Goal: Task Accomplishment & Management: Complete application form

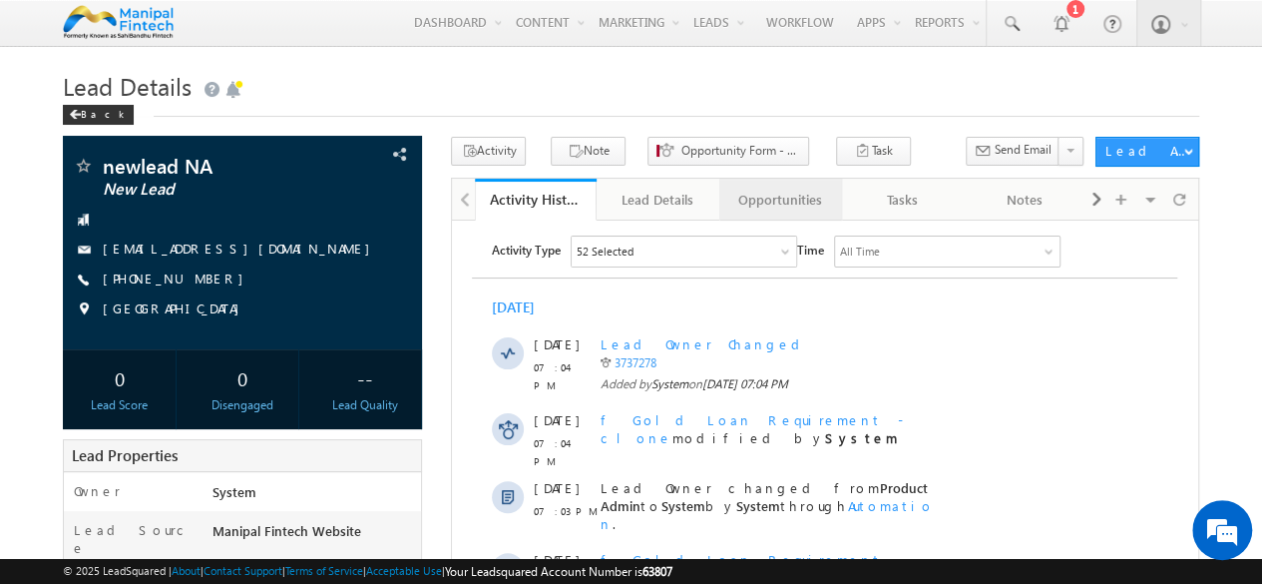
click at [782, 203] on div "Opportunities" at bounding box center [779, 200] width 89 height 24
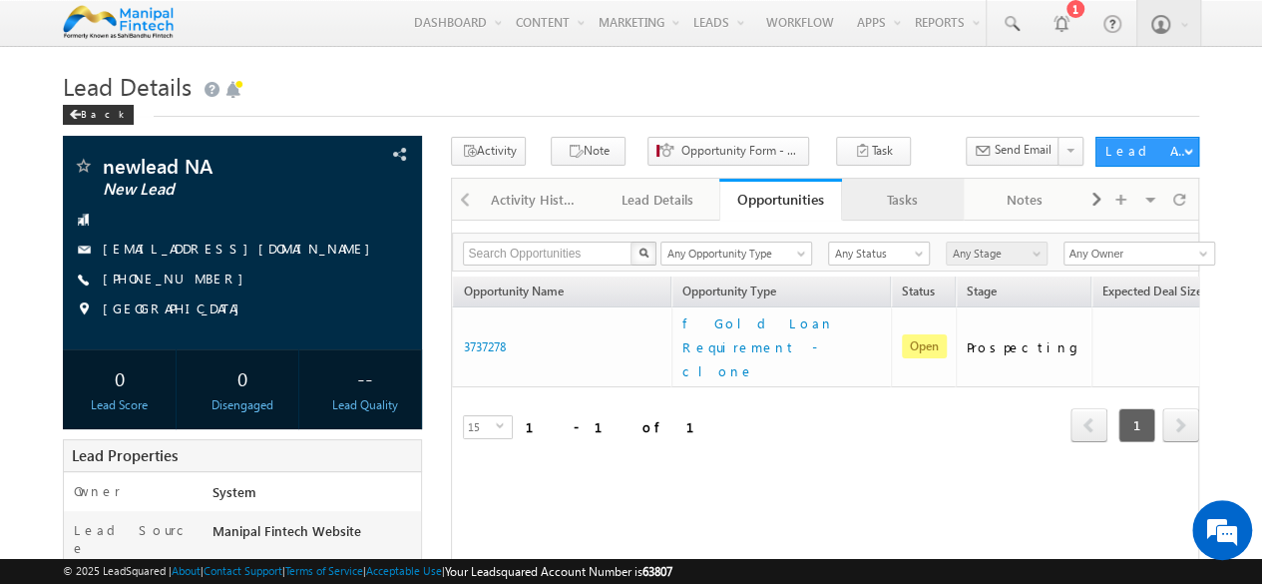
click at [894, 201] on div "Tasks" at bounding box center [902, 200] width 89 height 24
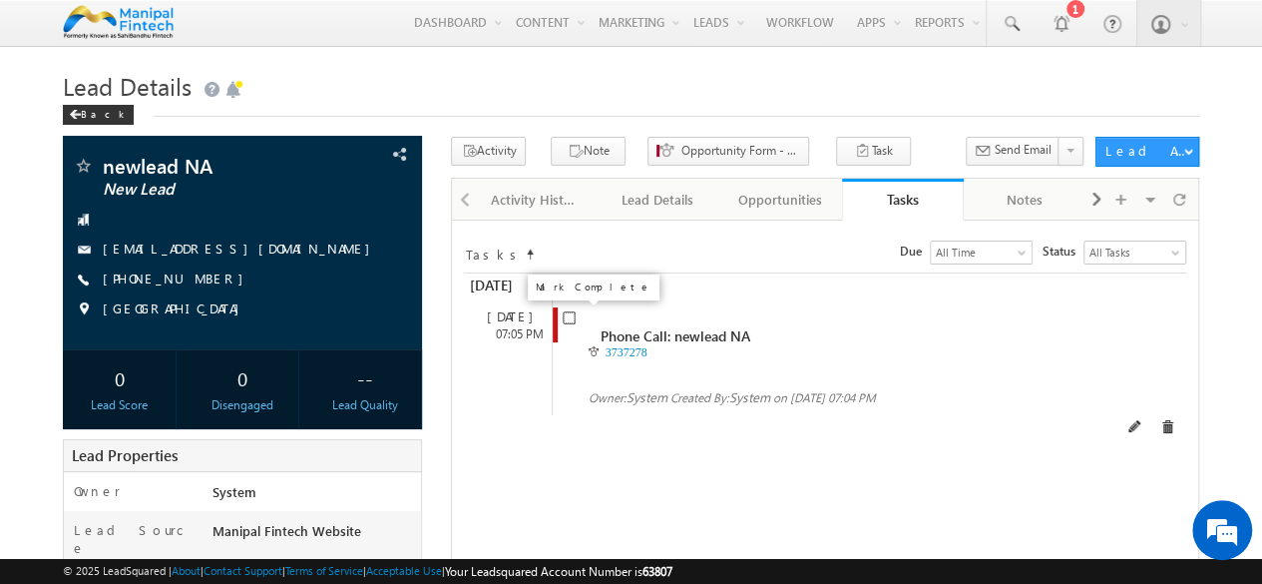
click at [567, 319] on input "checkbox" at bounding box center [569, 317] width 13 height 13
checkbox input "false"
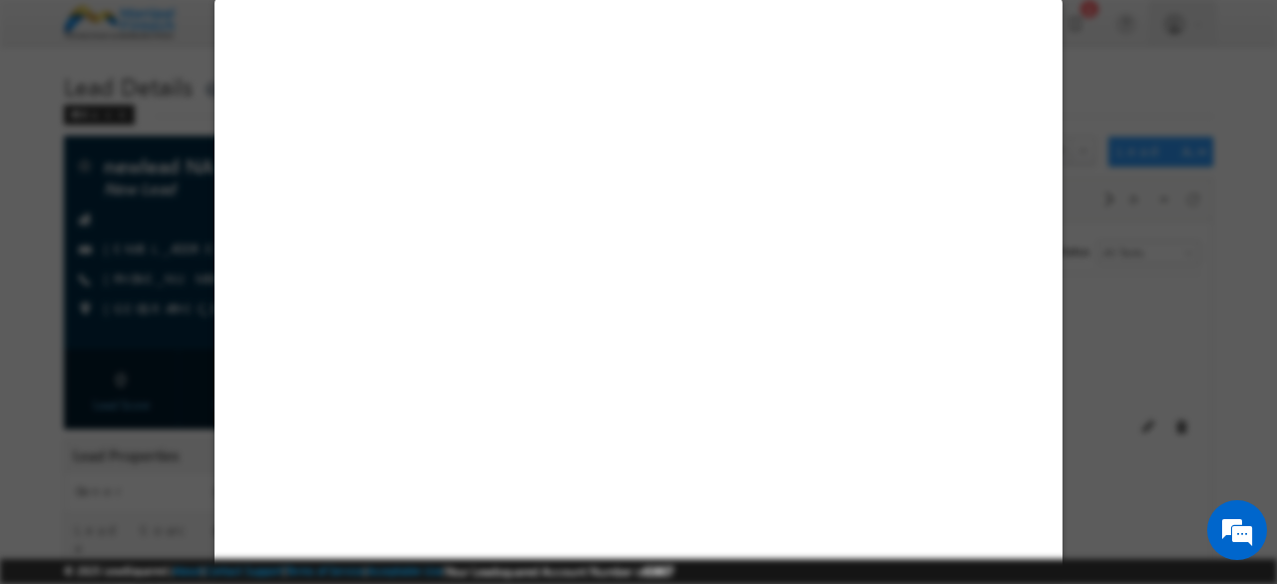
select select "Manipal Fintech Website"
select select "Fresh Lead"
select select "In-Branch"
select select "Open"
select select "Fresh Lead"
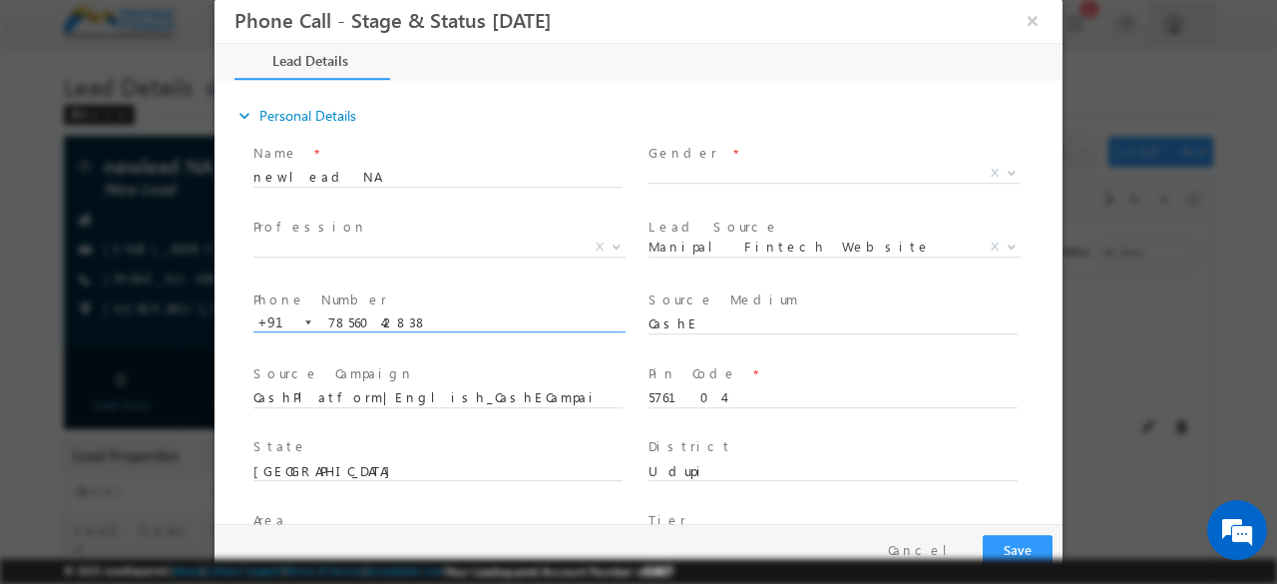
type input "[DATE] 6:35 PM"
click at [567, 313] on input "7856042838" at bounding box center [437, 323] width 369 height 20
click at [732, 395] on input "576104" at bounding box center [832, 398] width 369 height 20
type input "5"
type input "122001"
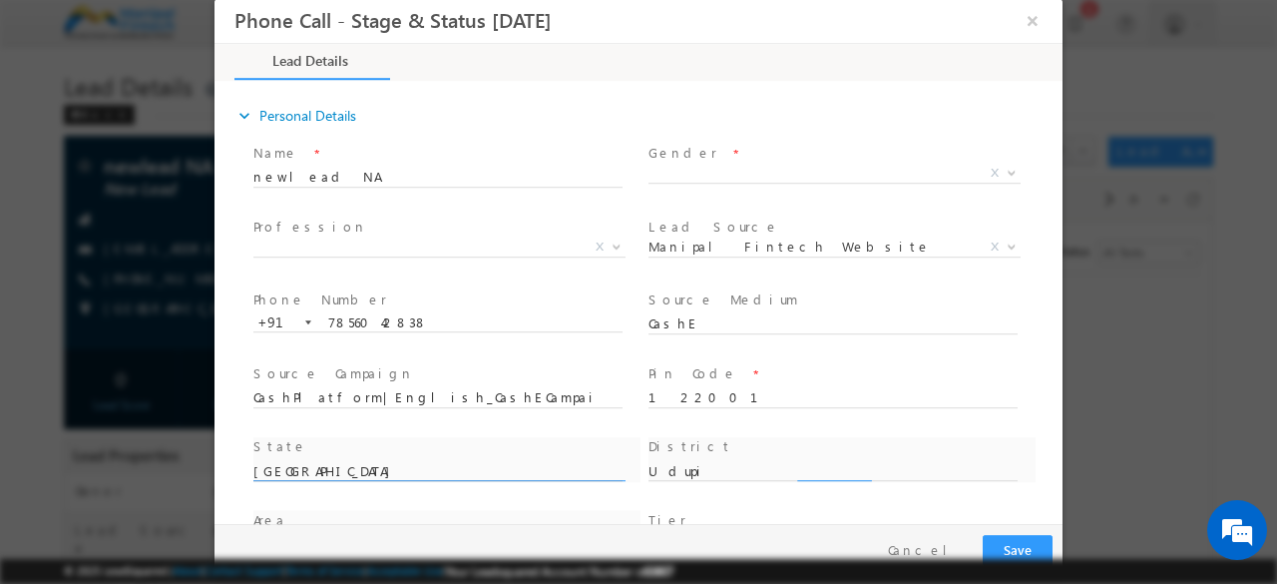
click at [443, 471] on div "State * [GEOGRAPHIC_DATA]" at bounding box center [446, 470] width 395 height 74
type input "K"
click at [443, 471] on div "State *" at bounding box center [446, 470] width 395 height 74
click at [354, 473] on div "State *" at bounding box center [446, 470] width 395 height 74
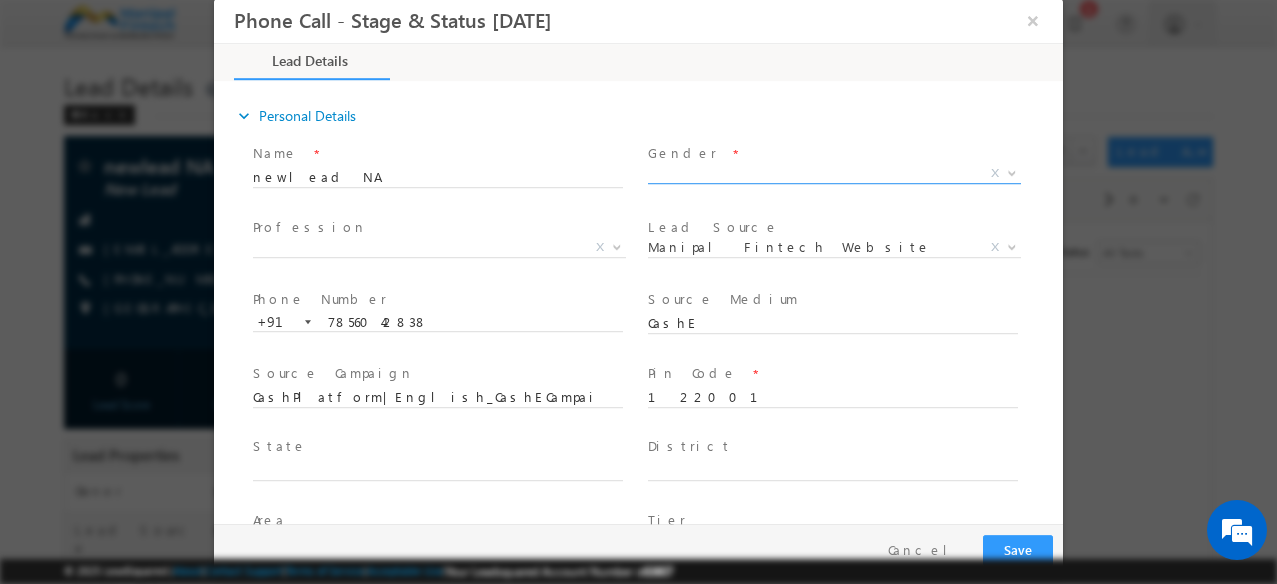
click at [670, 169] on span "X" at bounding box center [834, 174] width 372 height 20
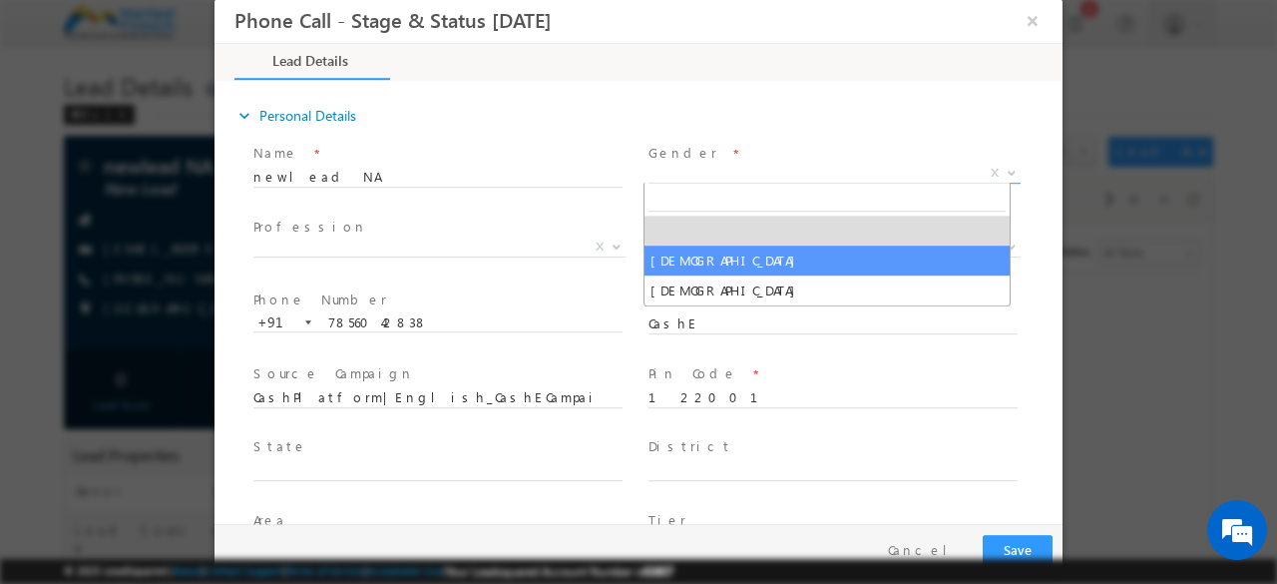
select select "[DEMOGRAPHIC_DATA]"
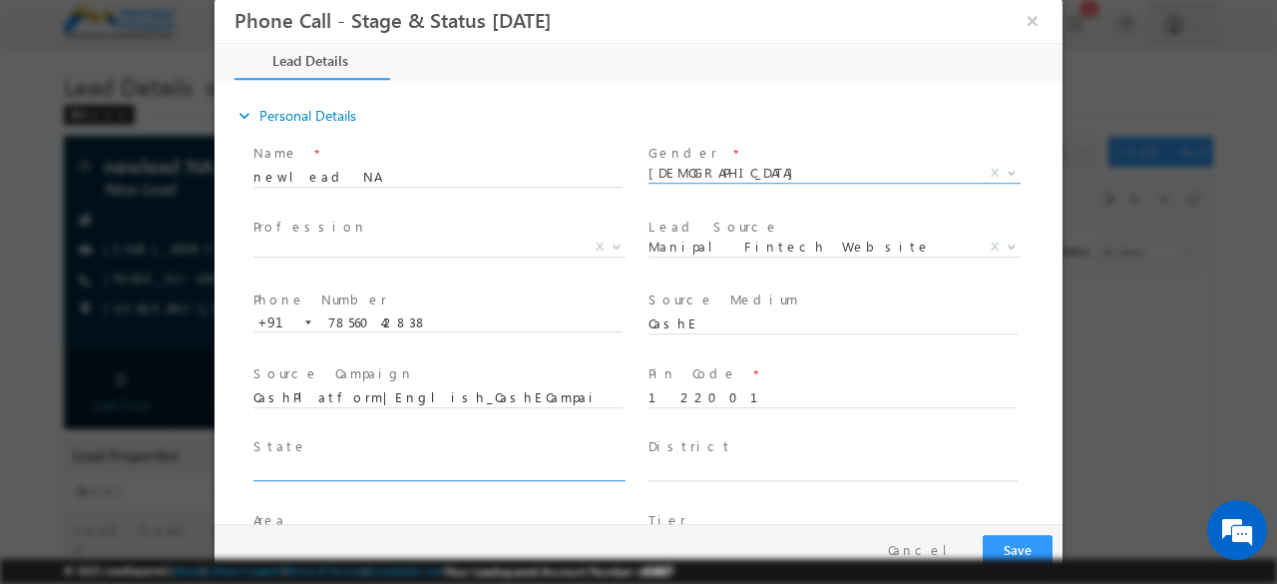
click at [326, 469] on input "text" at bounding box center [437, 472] width 369 height 20
type input "Haryana"
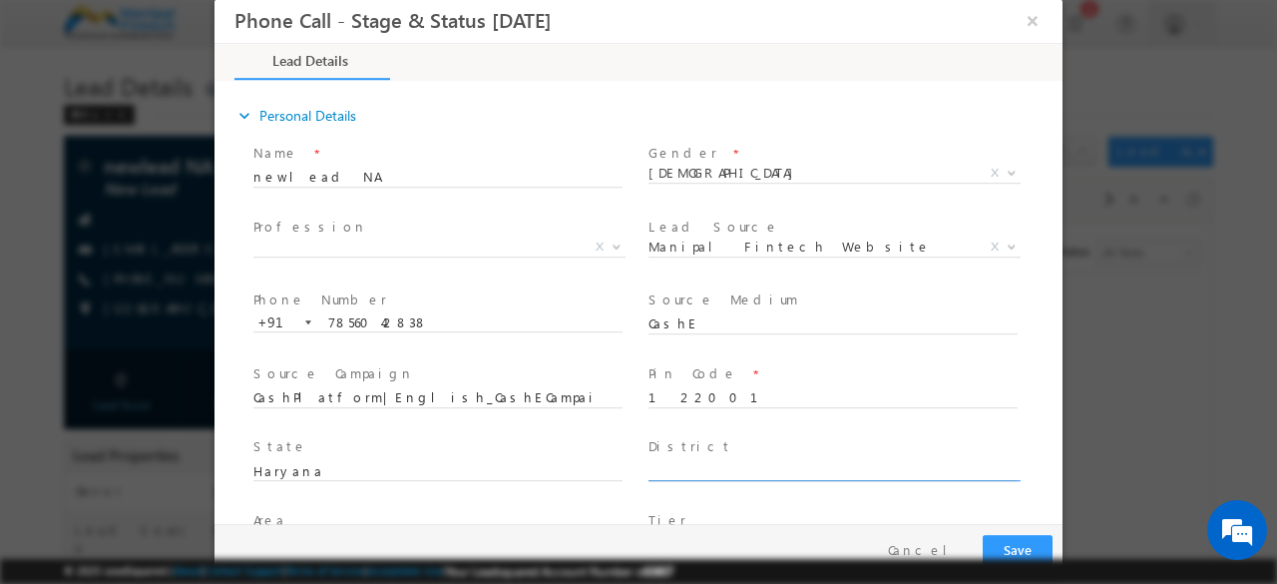
click at [679, 475] on input "text" at bounding box center [832, 472] width 369 height 20
type input "Gurgaon"
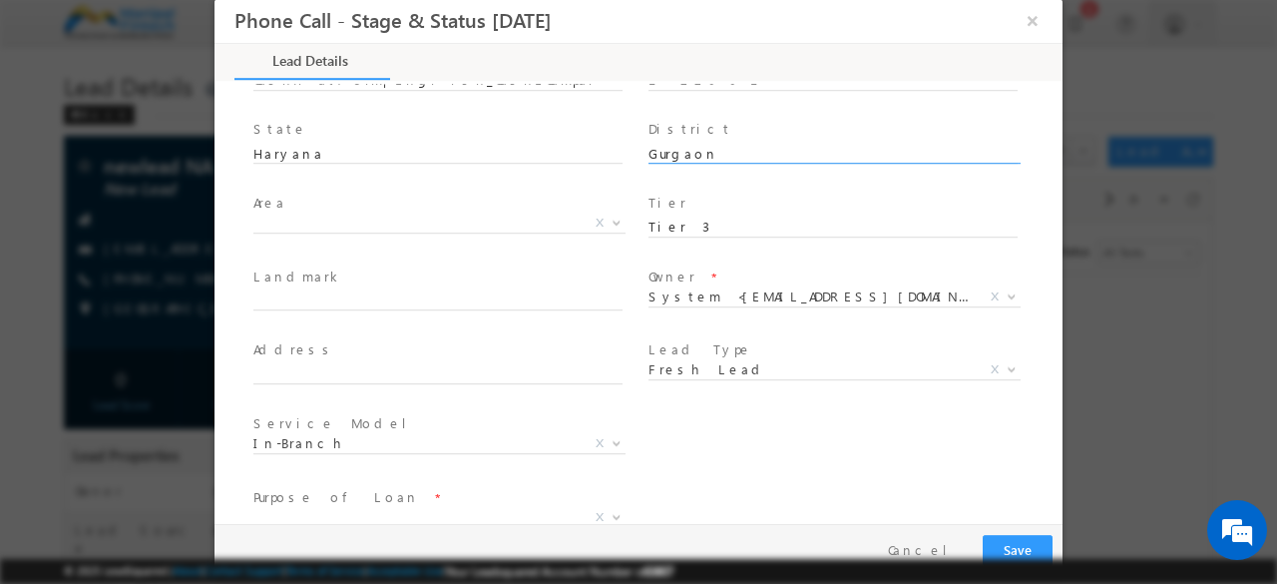
scroll to position [317, 0]
click at [357, 296] on input "text" at bounding box center [437, 301] width 369 height 20
type input "[PERSON_NAME]"
click at [365, 373] on input "text" at bounding box center [437, 375] width 369 height 20
type input "[STREET_ADDRESS]"
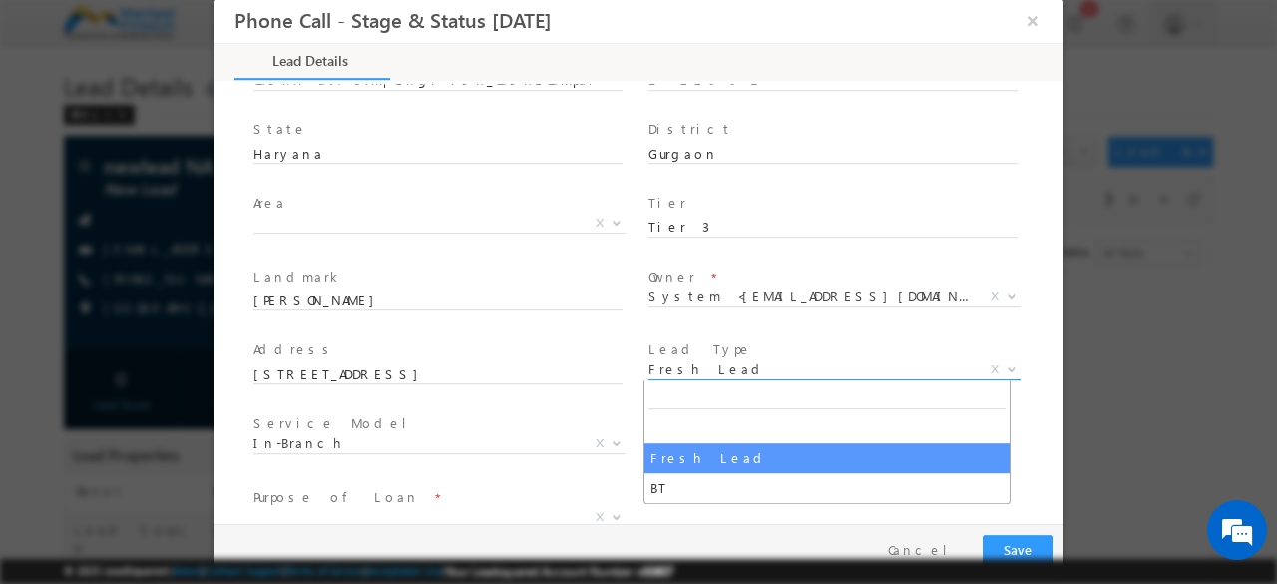
click at [682, 366] on span "Fresh Lead" at bounding box center [810, 369] width 324 height 18
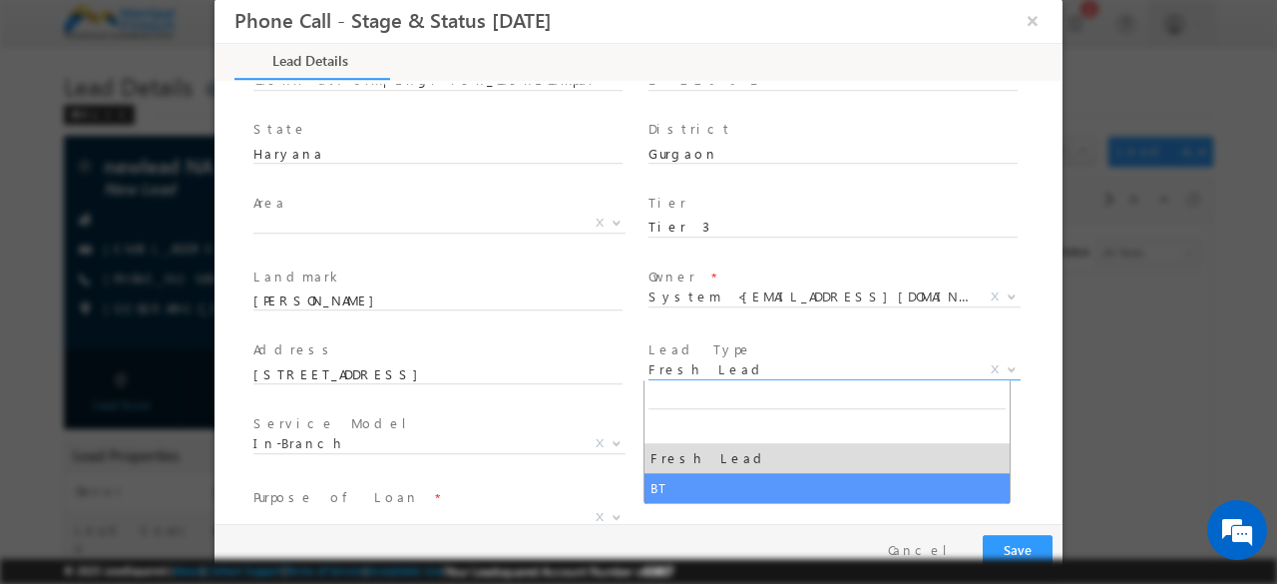
select select "BT"
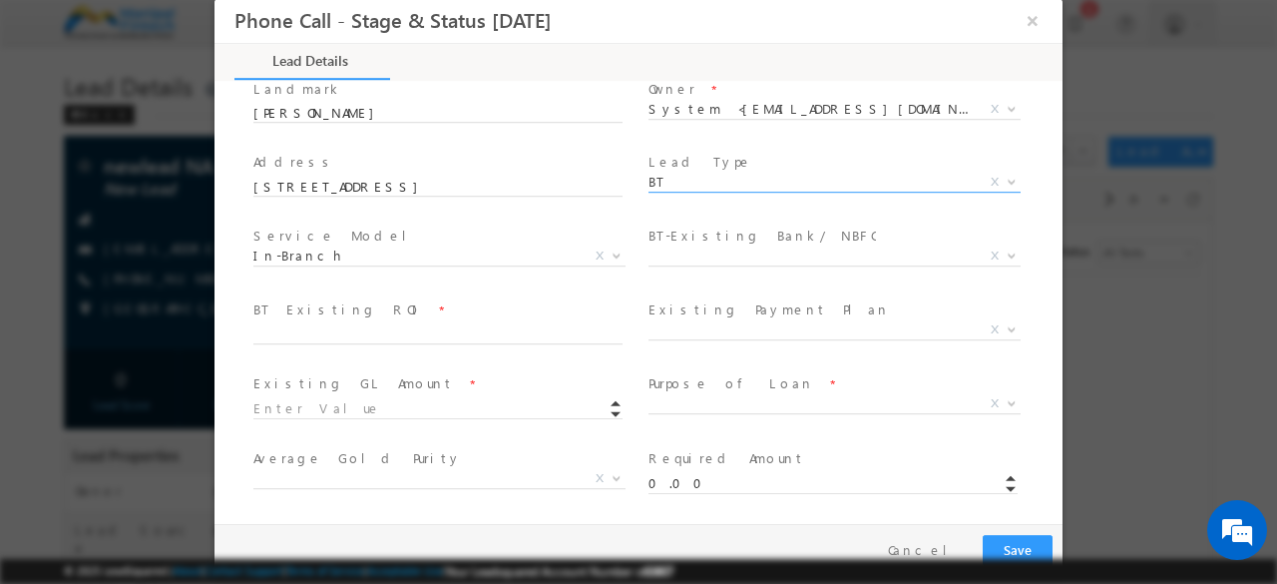
scroll to position [506, 0]
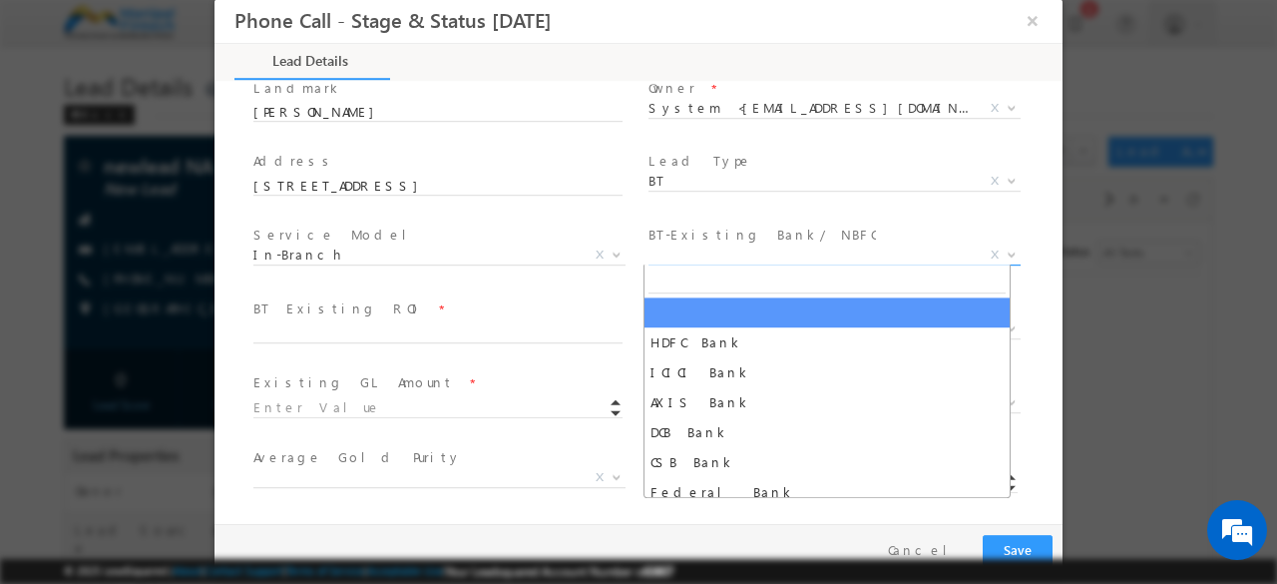
click at [750, 246] on span "X" at bounding box center [834, 255] width 372 height 20
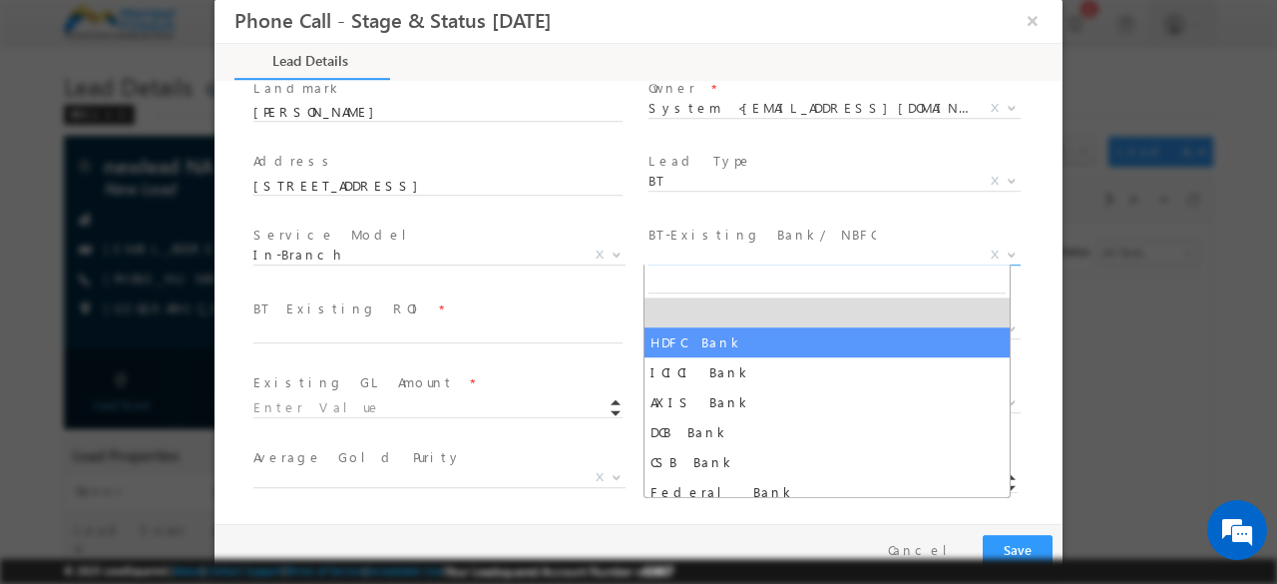
select select "HDFC Bank"
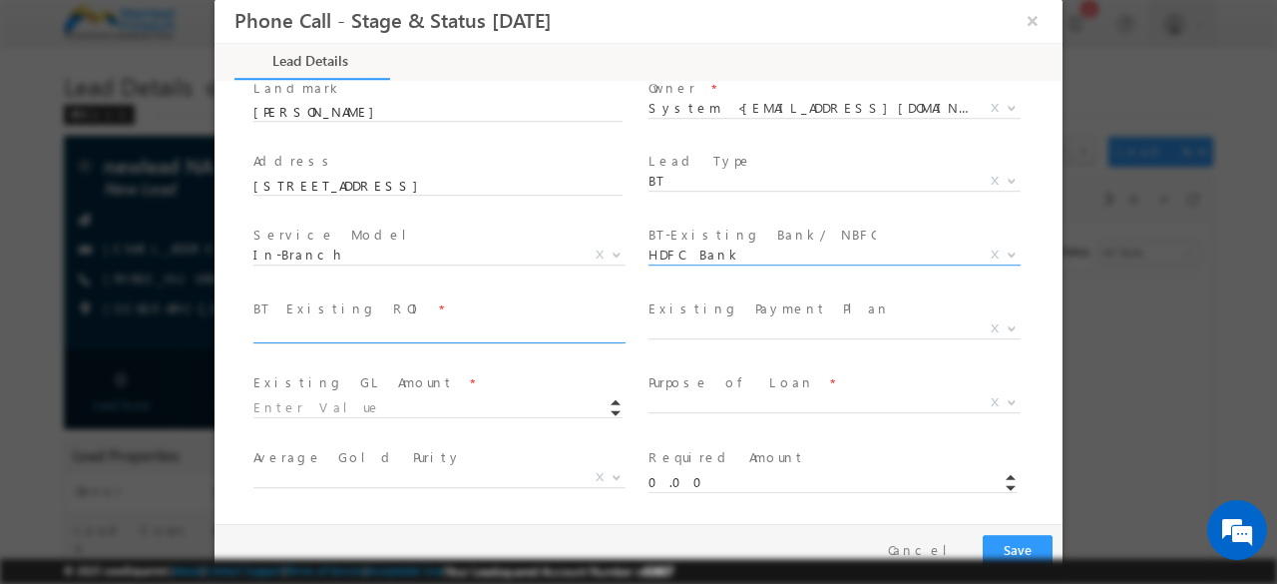
click at [491, 339] on input "text" at bounding box center [437, 333] width 369 height 20
type input "10"
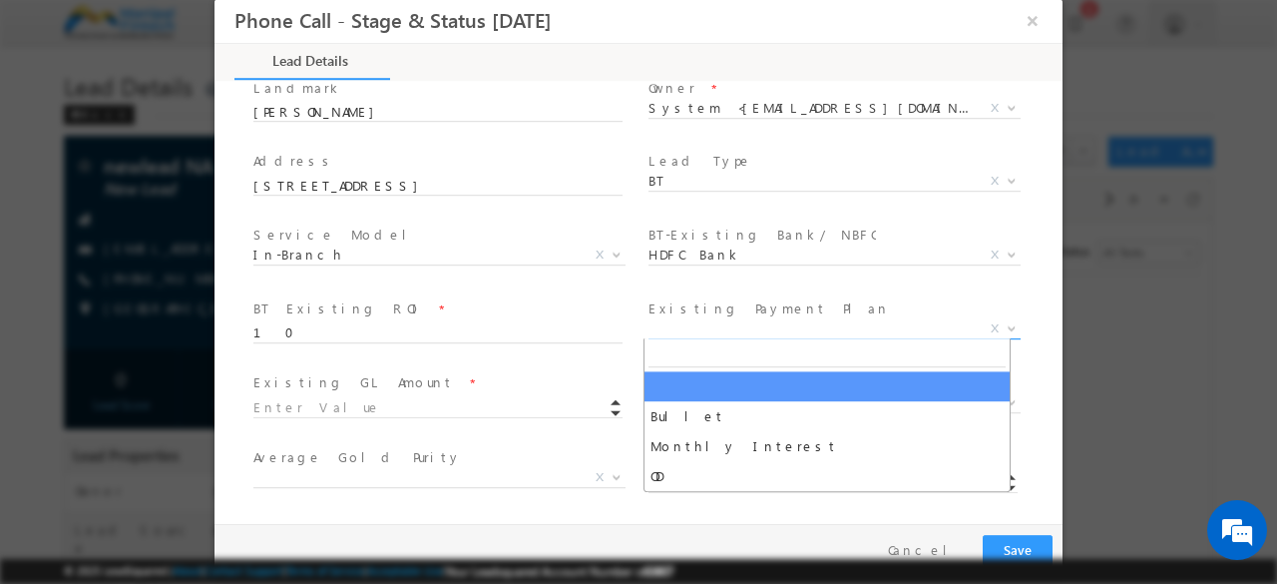
click at [679, 330] on span "X" at bounding box center [834, 329] width 372 height 20
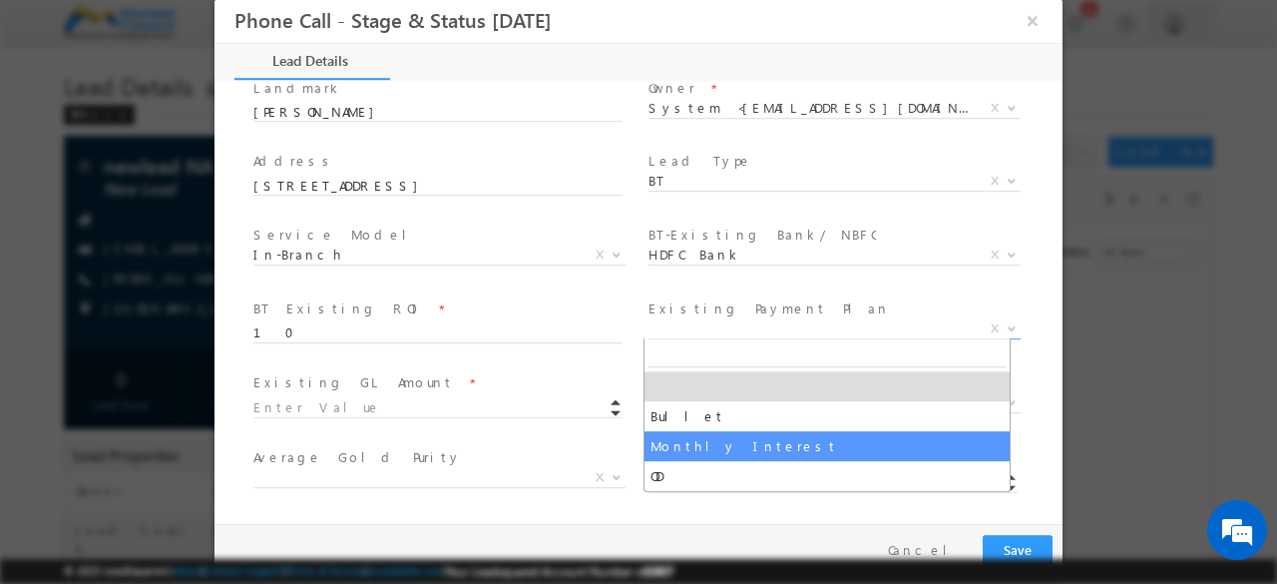
select select "Monthly Interest"
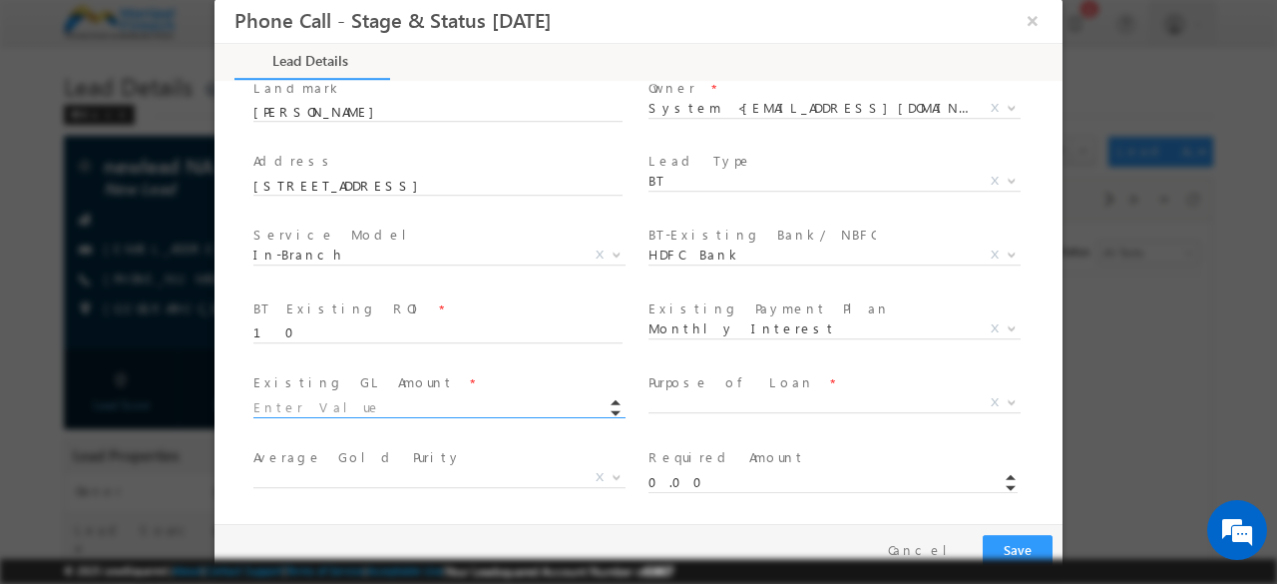
click at [481, 411] on input at bounding box center [437, 408] width 369 height 20
type input "100000.00"
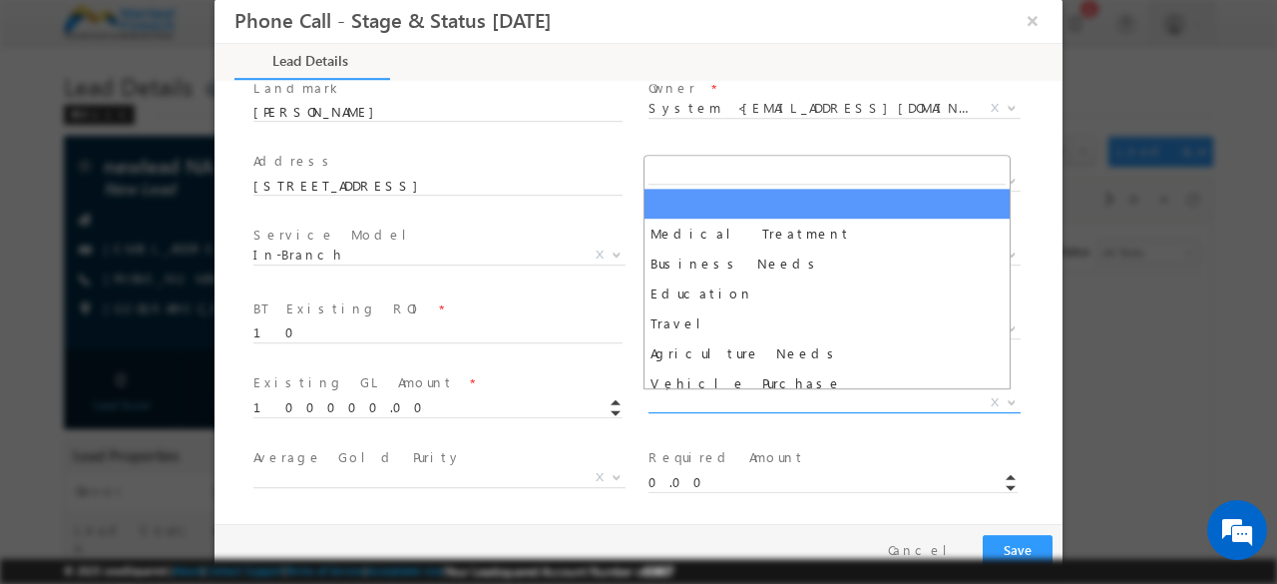
click at [701, 409] on span "X" at bounding box center [834, 403] width 372 height 20
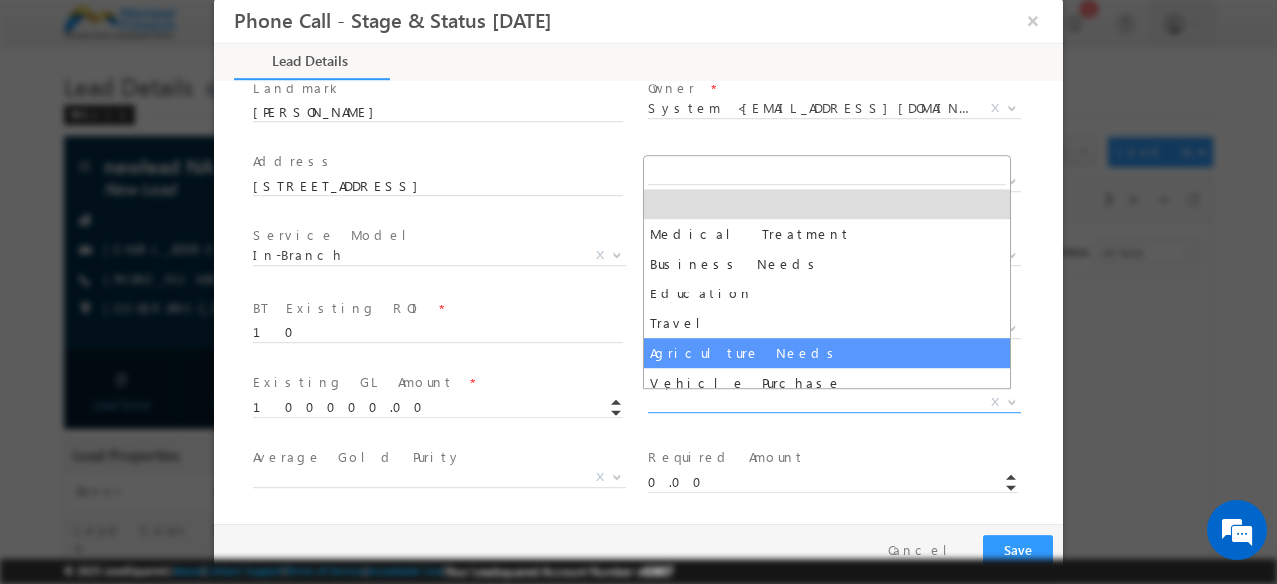
select select "Agriculture Needs"
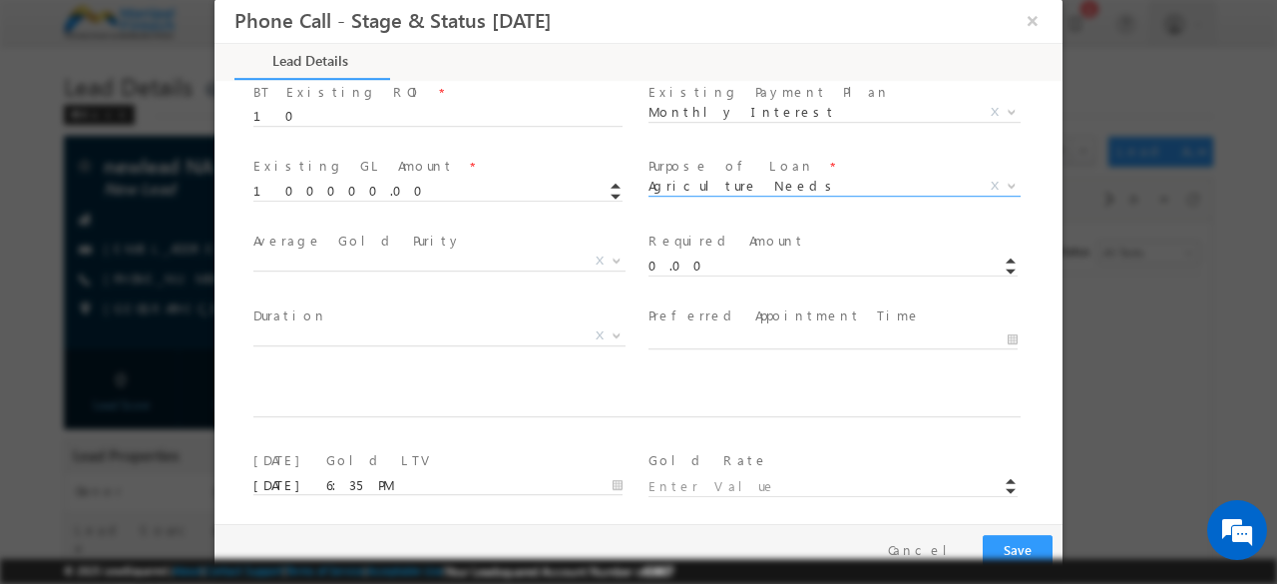
scroll to position [735, 0]
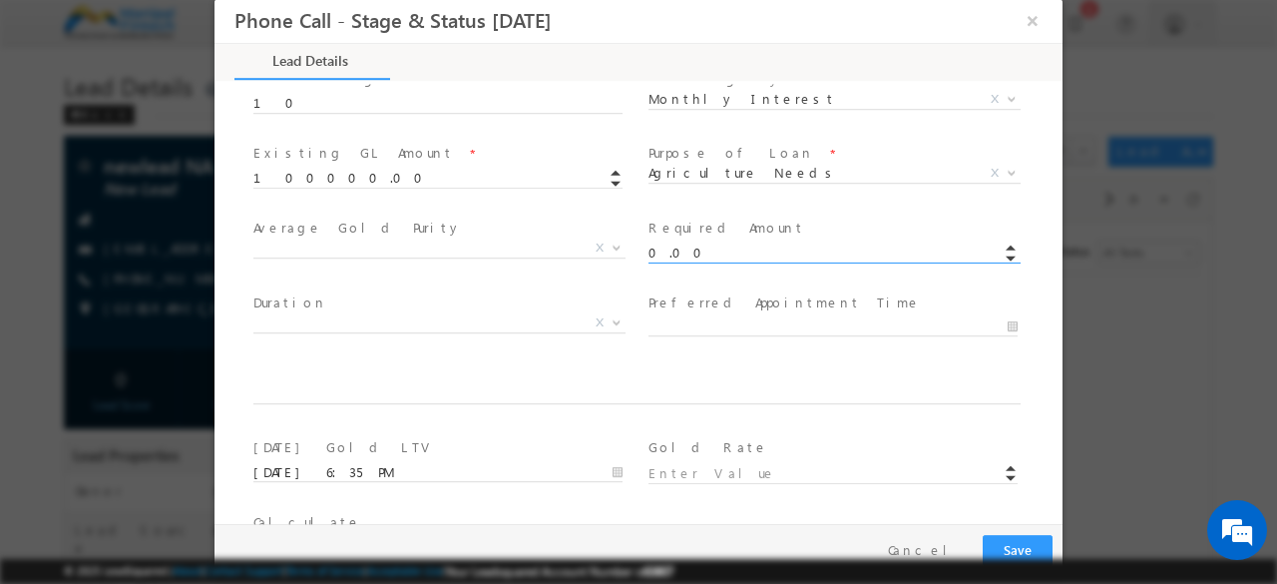
click at [694, 247] on input "0.00" at bounding box center [832, 253] width 369 height 20
type input "0"
type input "100000.00"
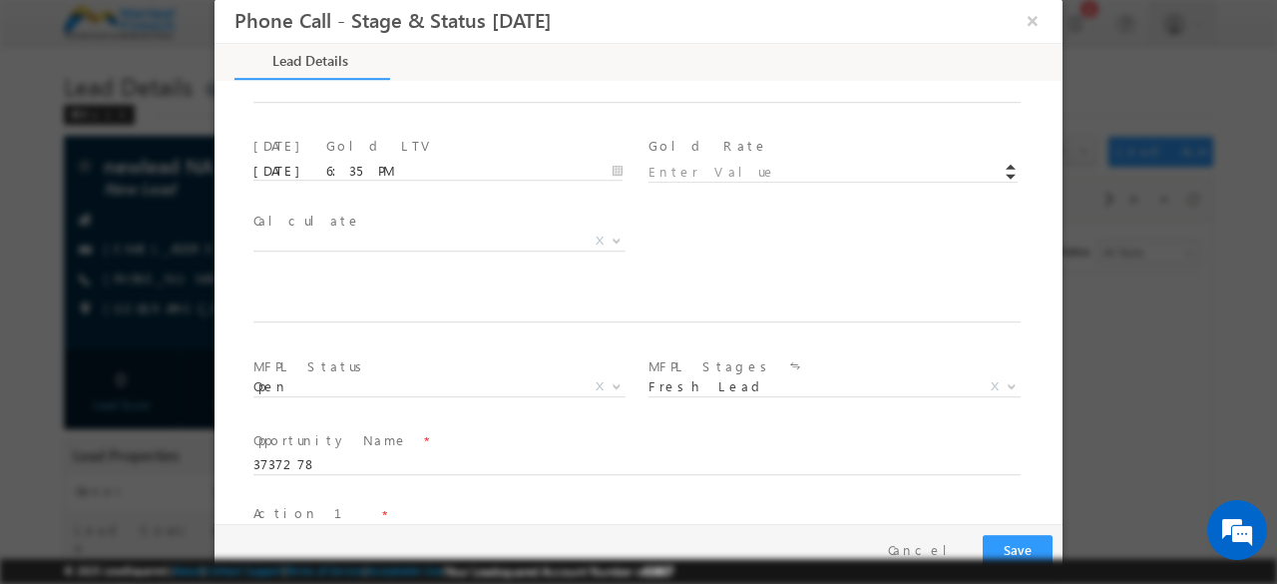
scroll to position [1090, 0]
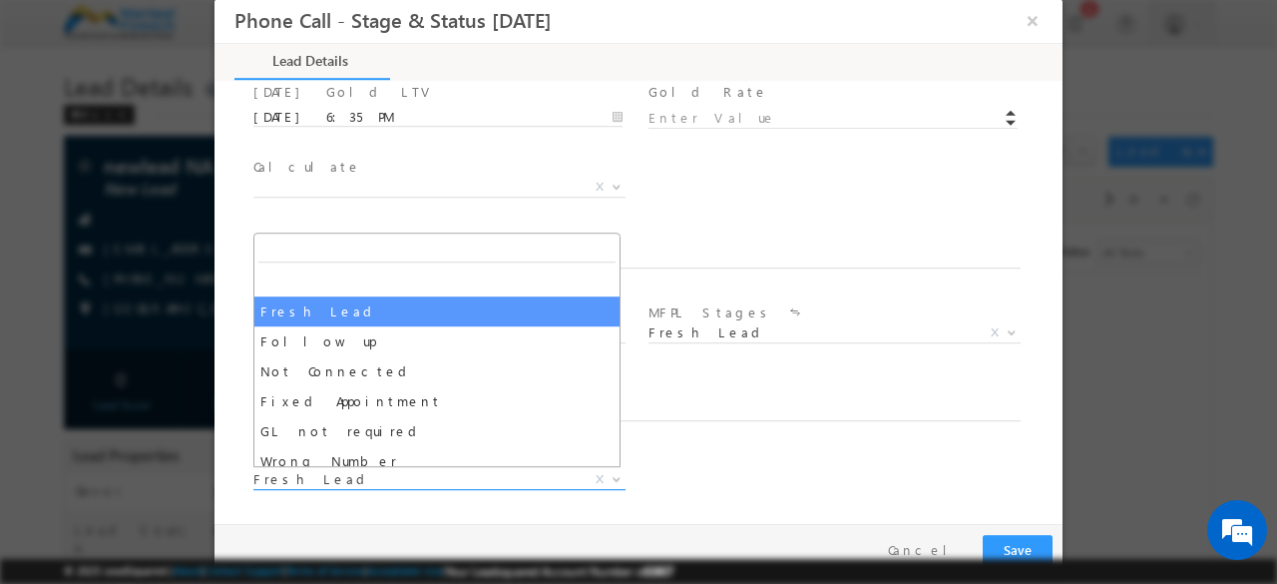
click at [351, 482] on span "Fresh Lead" at bounding box center [415, 479] width 324 height 18
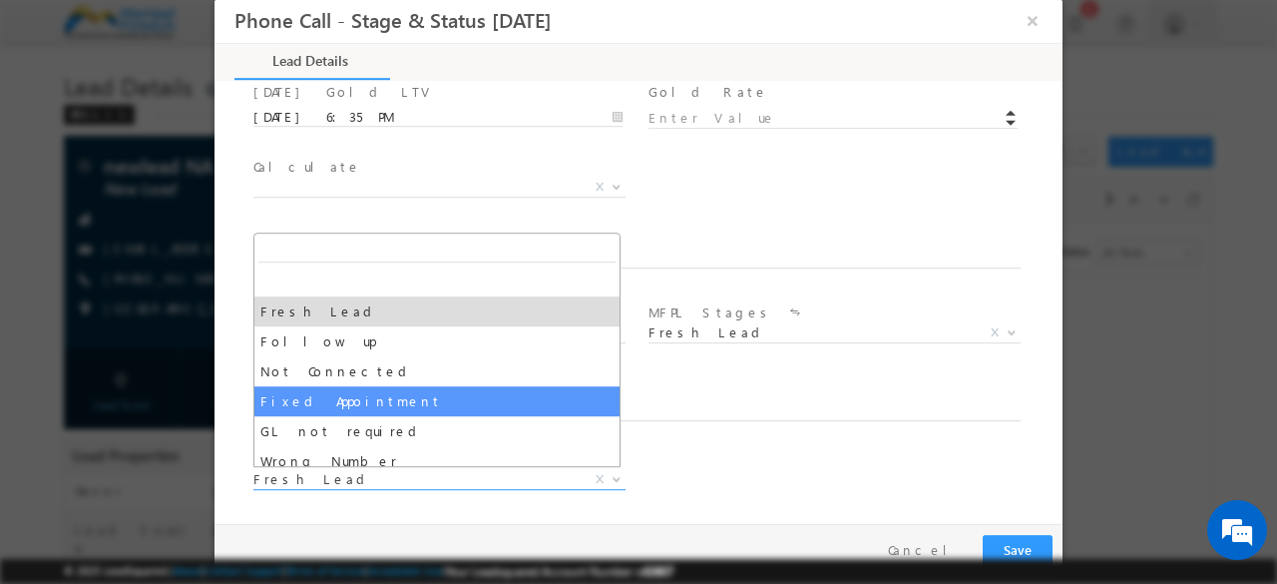
select select "Fixed Appointment"
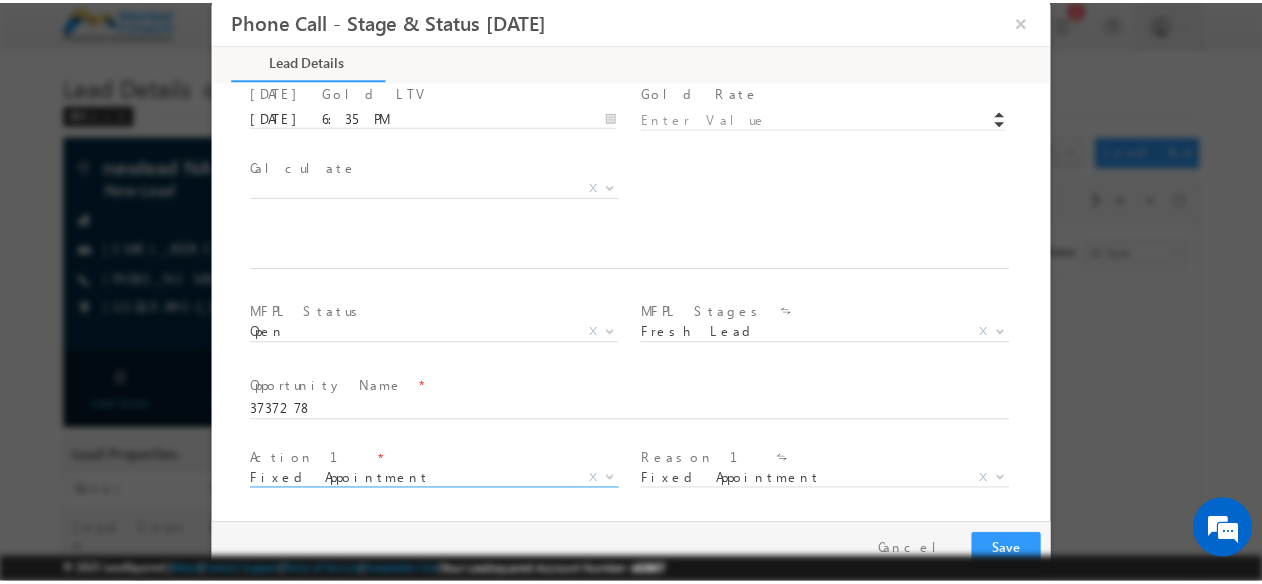
scroll to position [1237, 0]
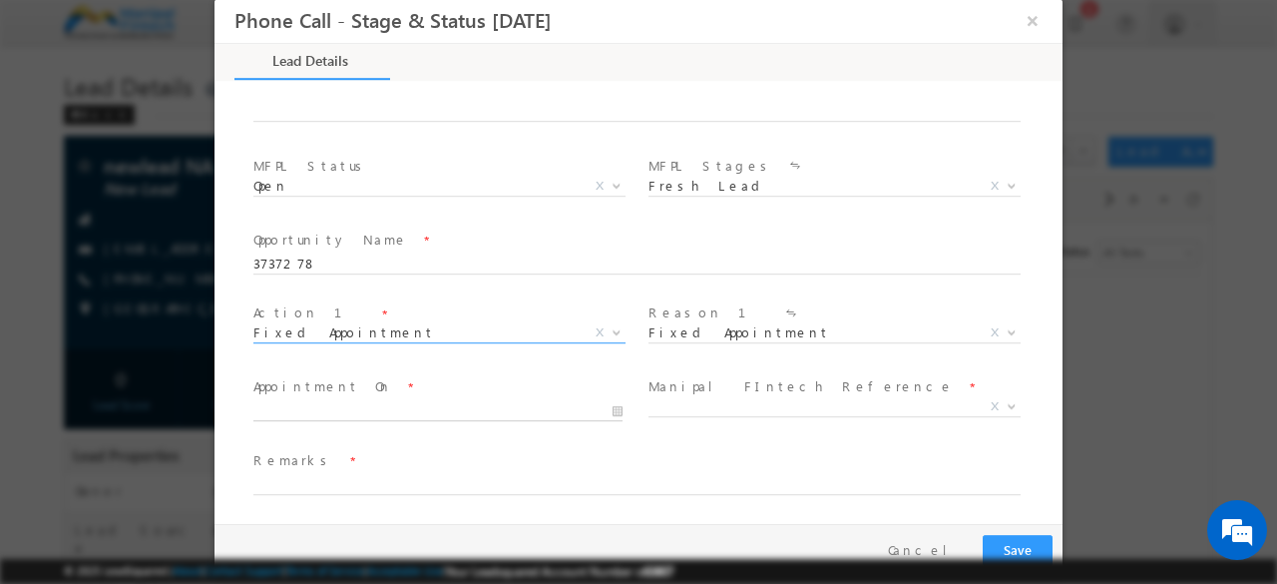
type input "[DATE] 6:36 PM"
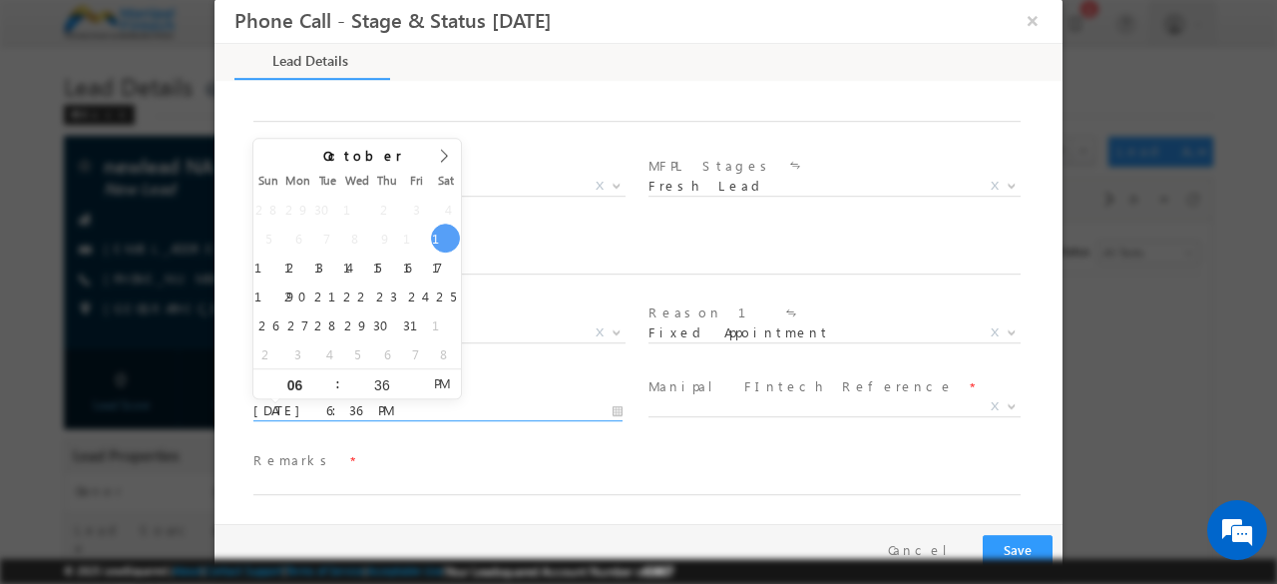
click at [417, 413] on input "[DATE] 6:36 PM" at bounding box center [437, 411] width 369 height 20
click at [391, 384] on input "36" at bounding box center [381, 385] width 83 height 13
type input "45"
type input "[DATE] 6:45 PM"
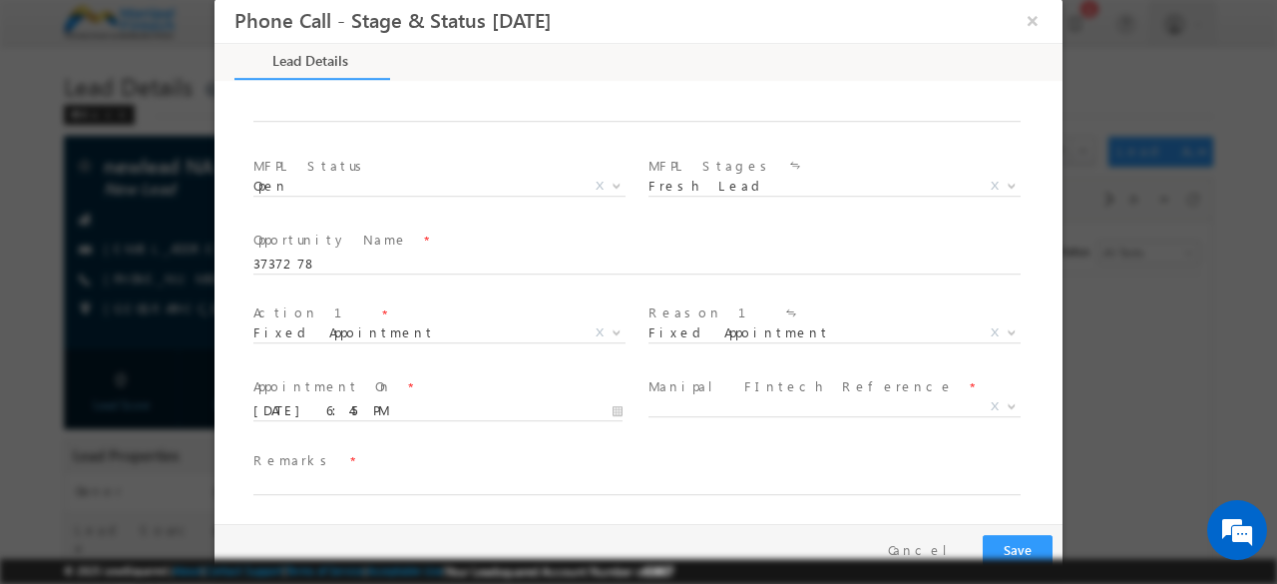
click at [527, 372] on div "Appointment On * [DATE] 6:45 PM" at bounding box center [446, 409] width 395 height 74
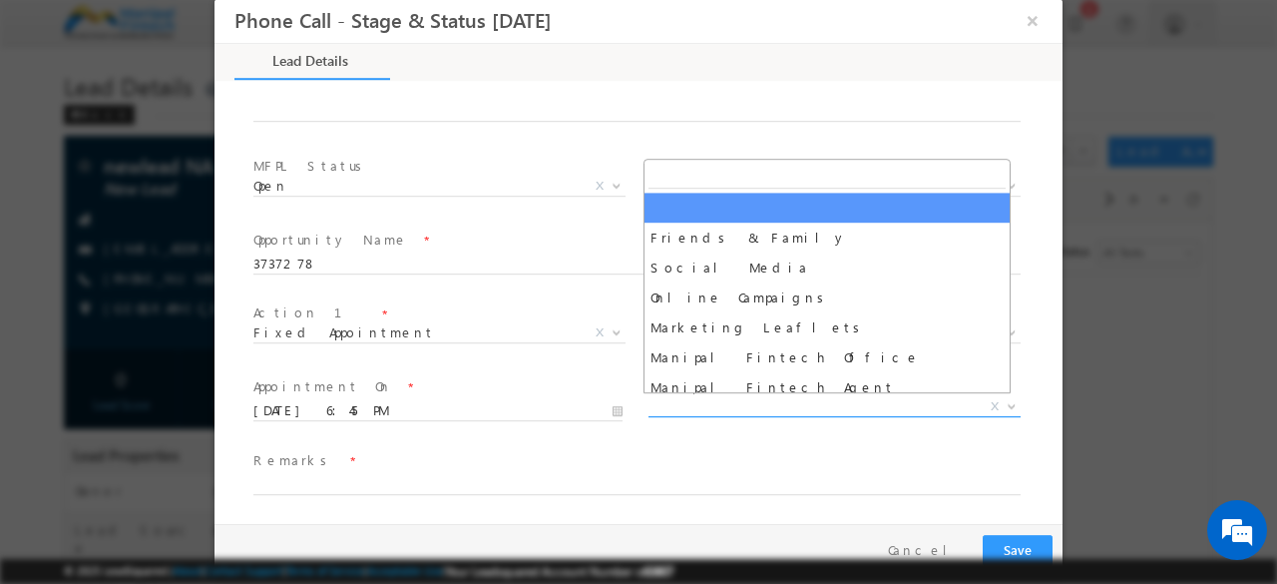
click at [689, 408] on span "X" at bounding box center [834, 407] width 372 height 20
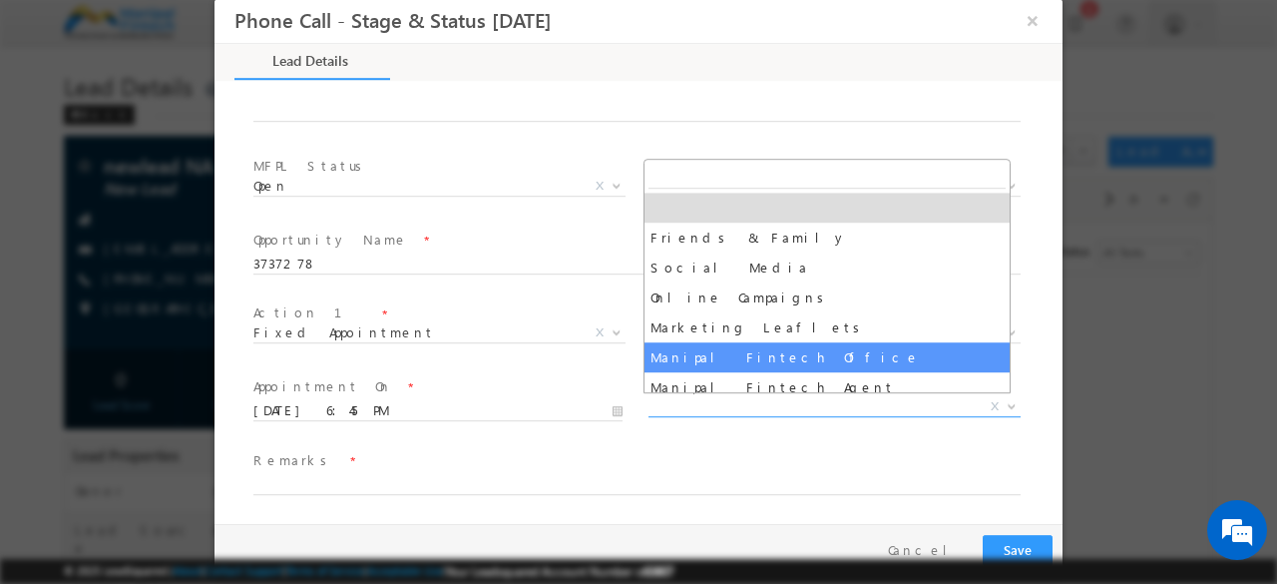
select select "Manipal Fintech Office"
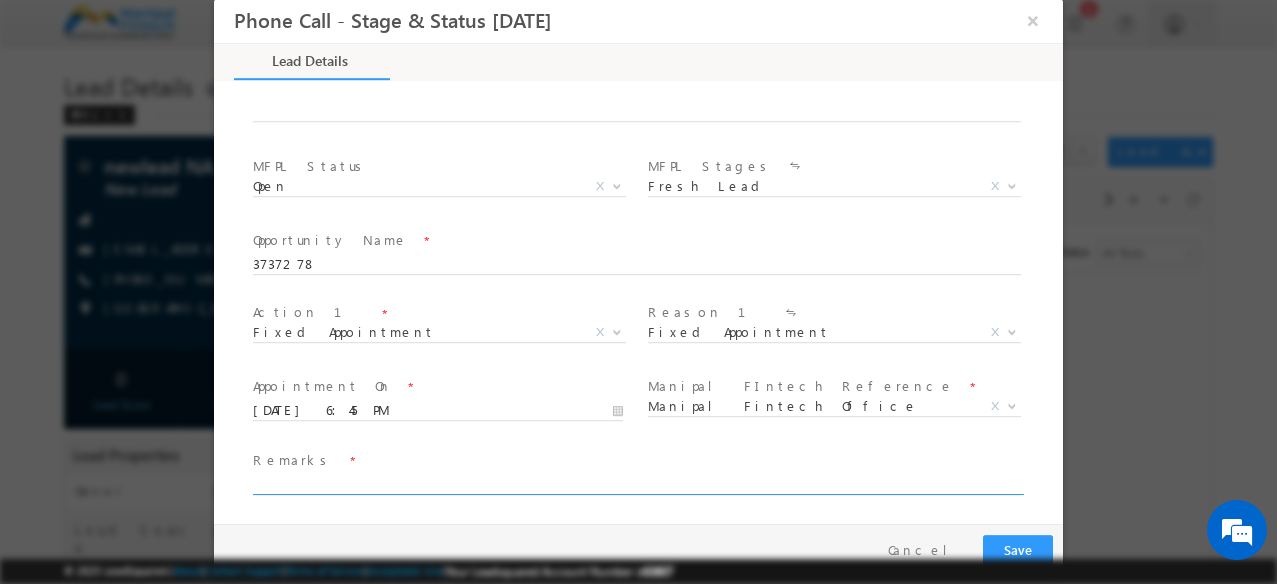
click at [443, 476] on input "text" at bounding box center [636, 485] width 767 height 20
type input "done"
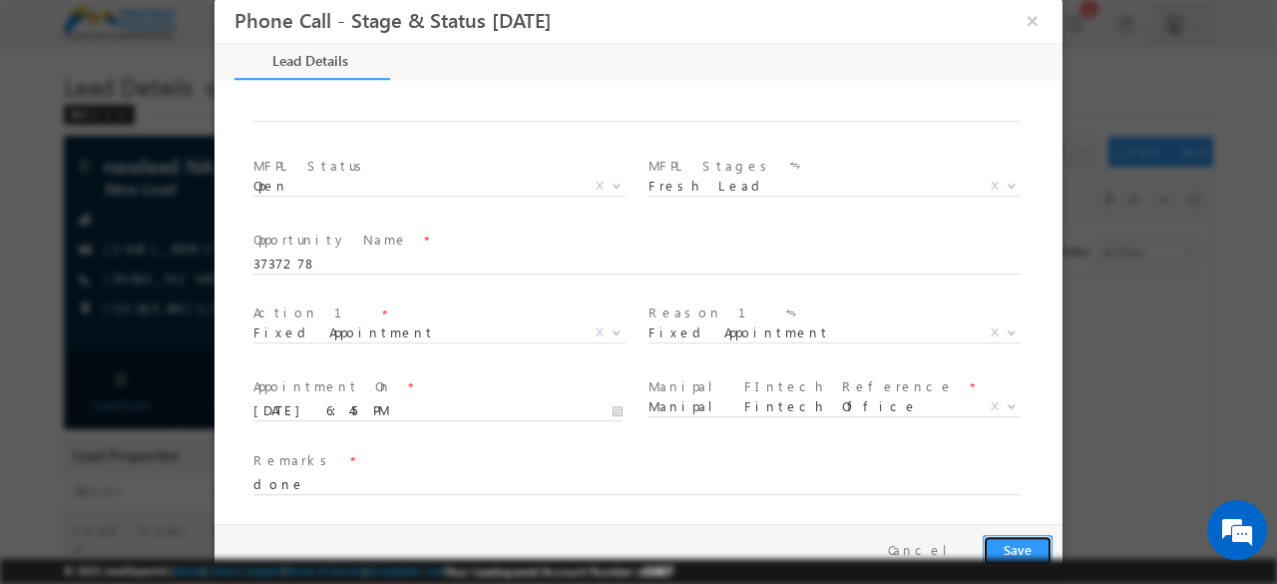
click at [1024, 544] on button "Save" at bounding box center [1018, 550] width 70 height 31
